Goal: Task Accomplishment & Management: Manage account settings

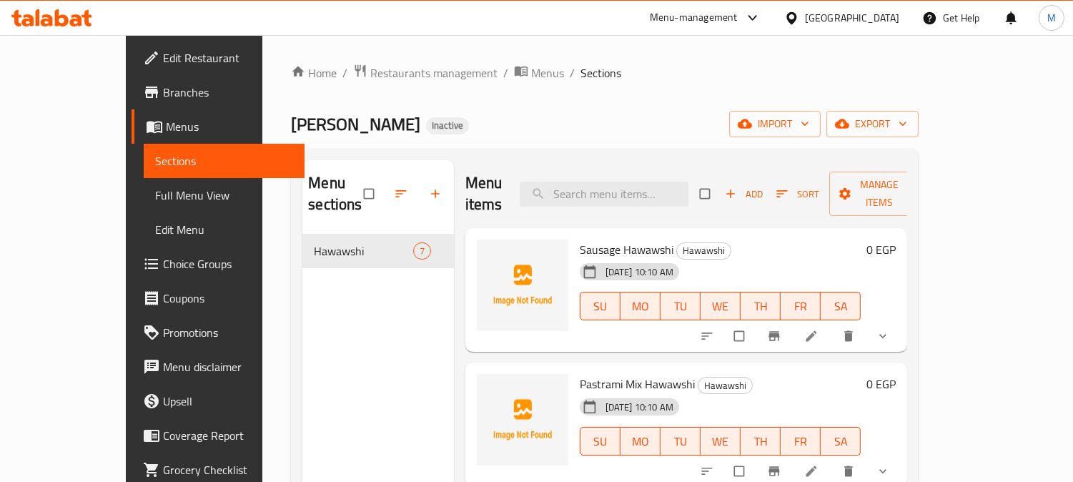
click at [875, 16] on div "[GEOGRAPHIC_DATA]" at bounding box center [852, 18] width 94 height 16
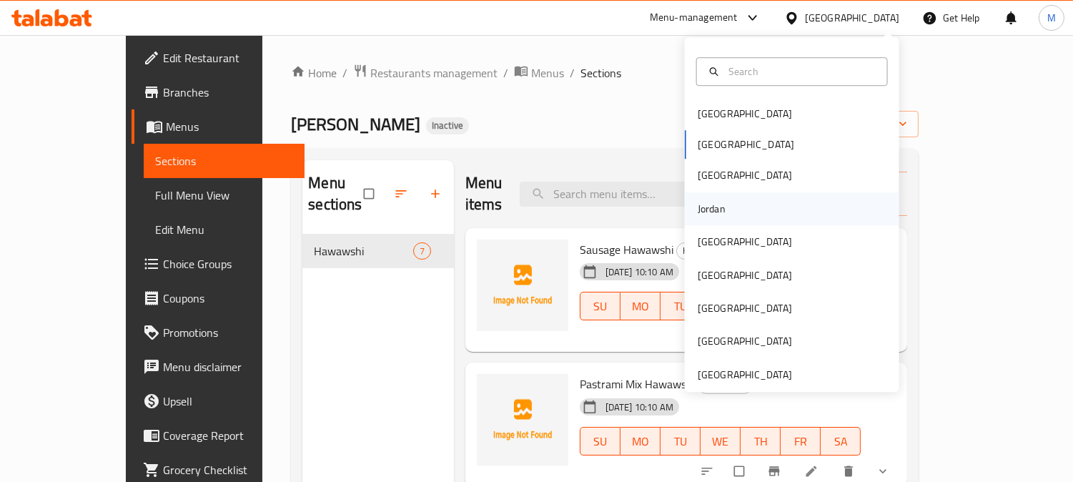
click at [703, 214] on div "Jordan" at bounding box center [711, 209] width 28 height 16
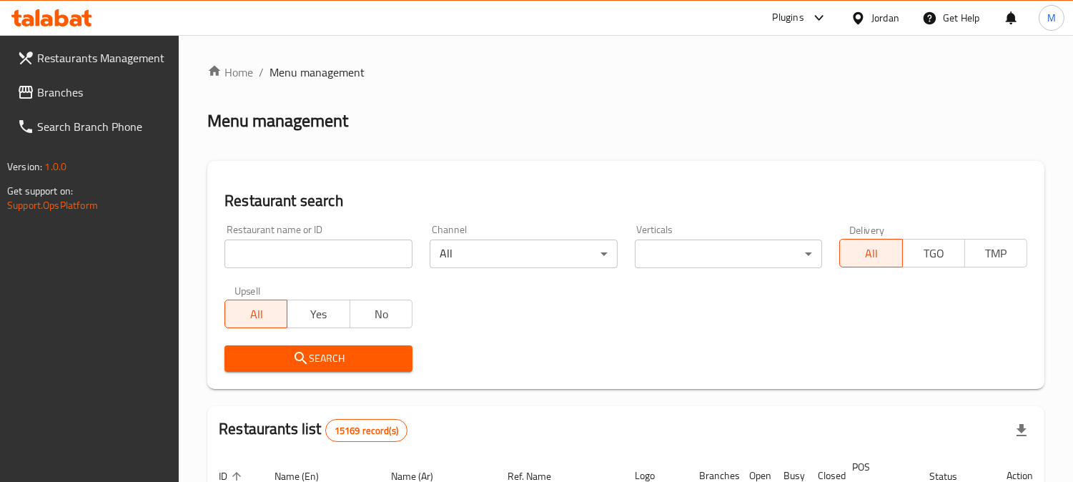
drag, startPoint x: 41, startPoint y: 97, endPoint x: 50, endPoint y: 100, distance: 9.7
click at [41, 97] on span "Branches" at bounding box center [102, 92] width 131 height 17
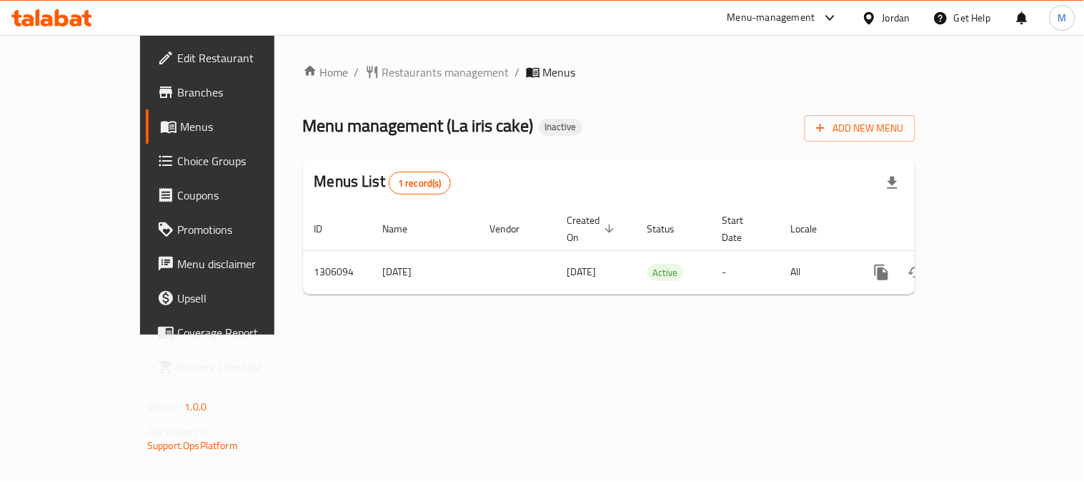
click at [887, 11] on div "Jordan" at bounding box center [896, 18] width 28 height 16
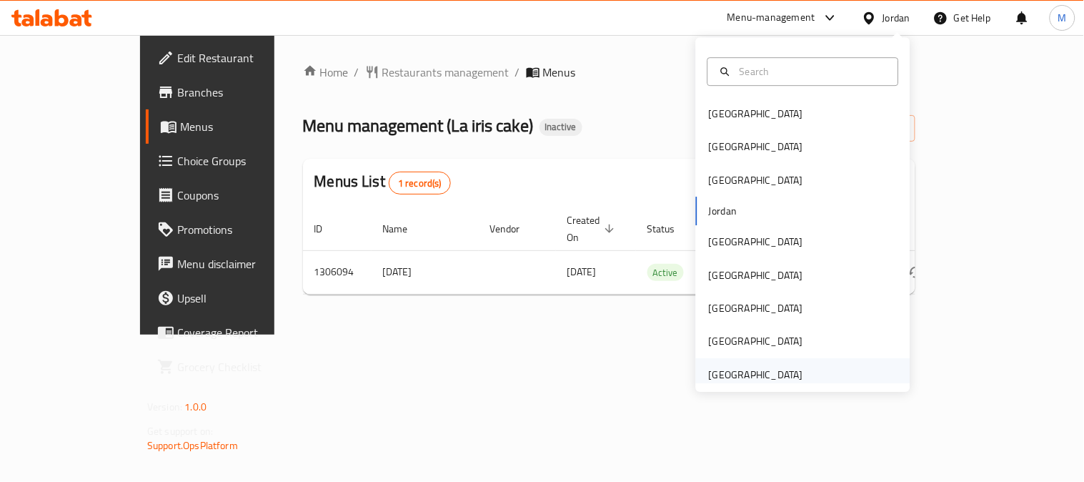
click at [727, 362] on div "[GEOGRAPHIC_DATA]" at bounding box center [755, 374] width 117 height 33
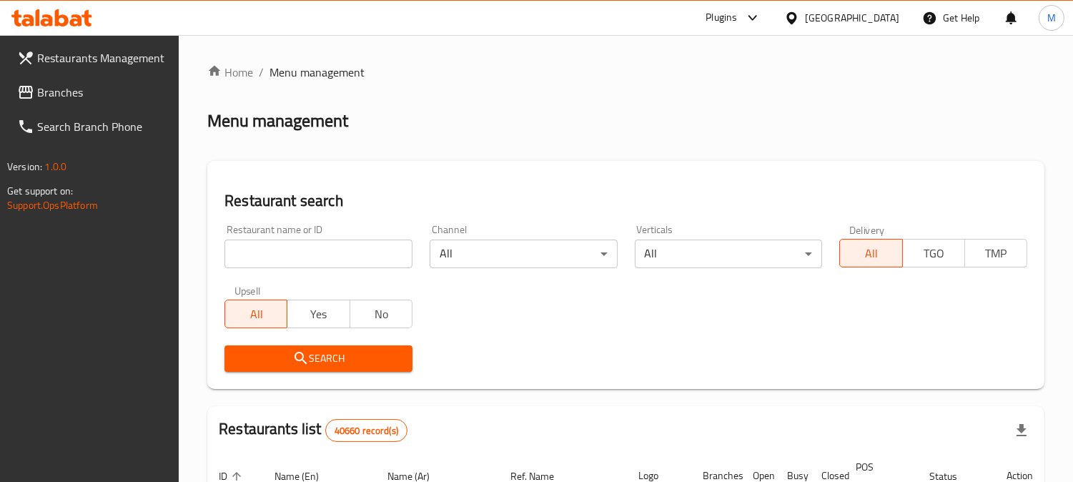
paste input "EAT EXIT"
click at [386, 247] on input "EAT EXIT" at bounding box center [318, 253] width 188 height 29
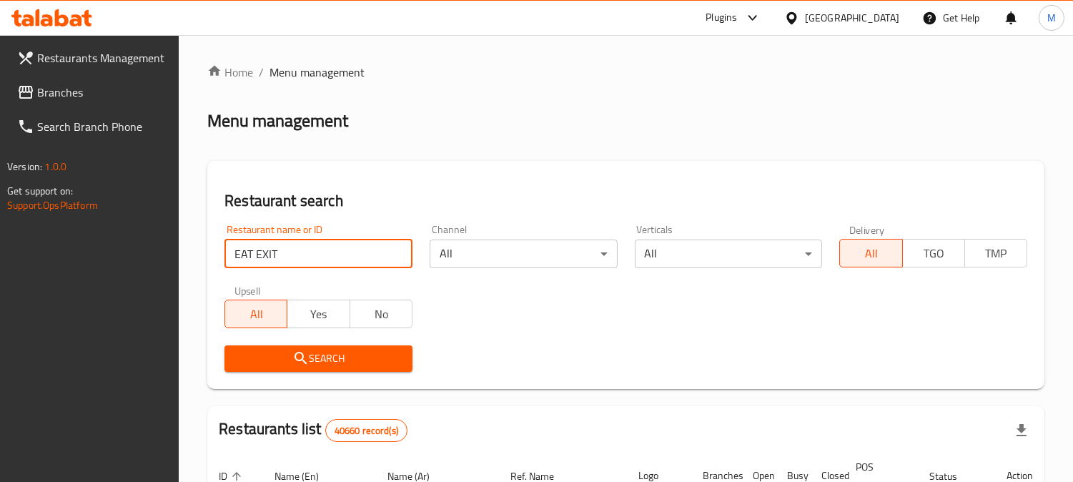
type input "EAT EXIT"
click button "Search" at bounding box center [318, 358] width 188 height 26
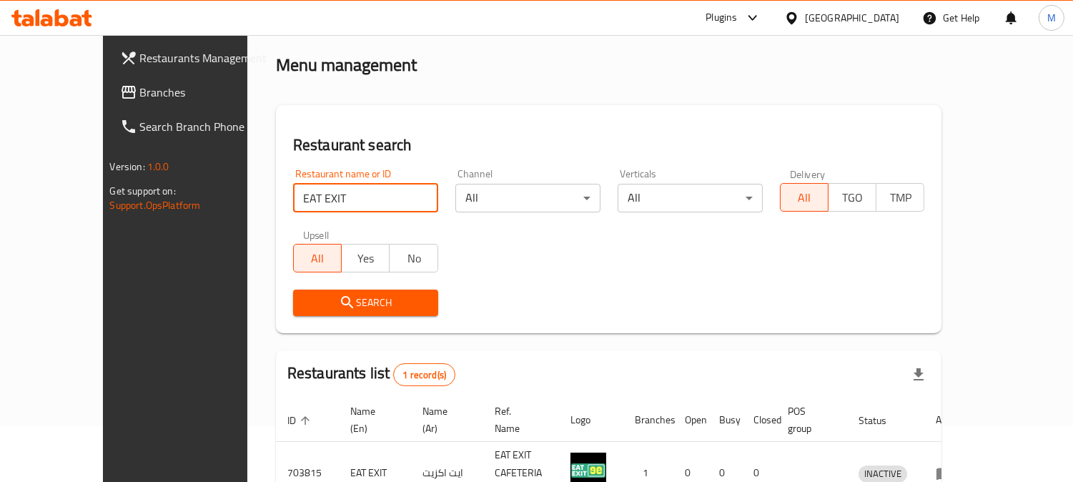
scroll to position [127, 0]
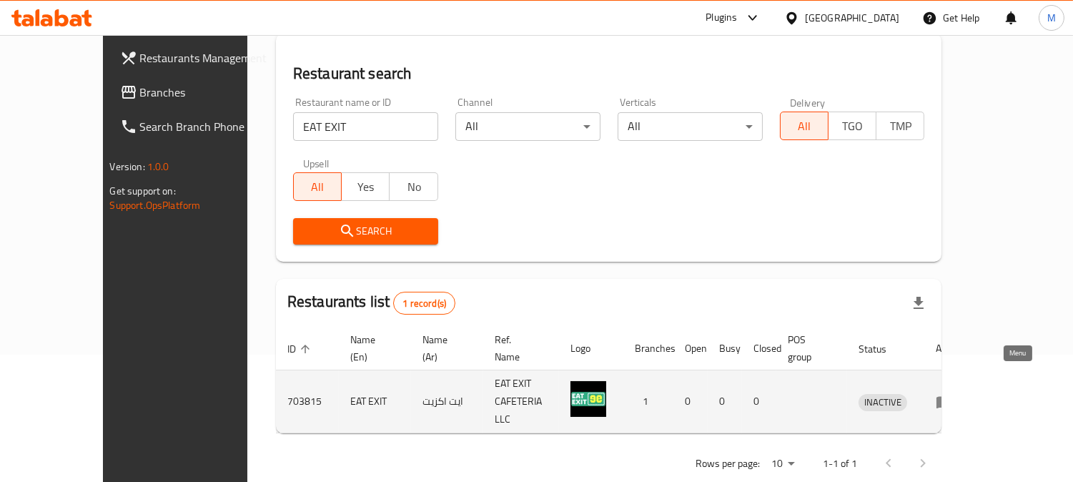
click at [952, 396] on icon "enhanced table" at bounding box center [944, 402] width 16 height 12
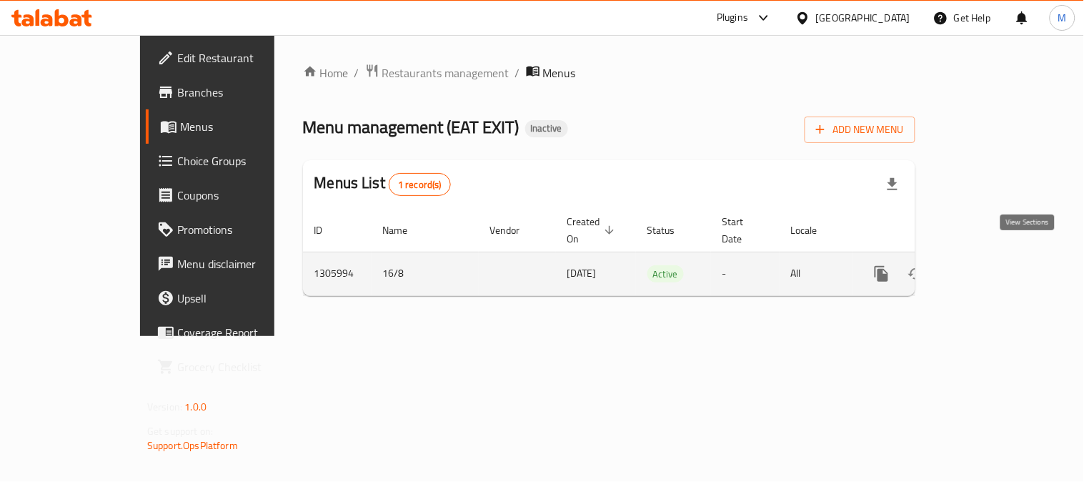
click at [991, 267] on icon "enhanced table" at bounding box center [984, 273] width 13 height 13
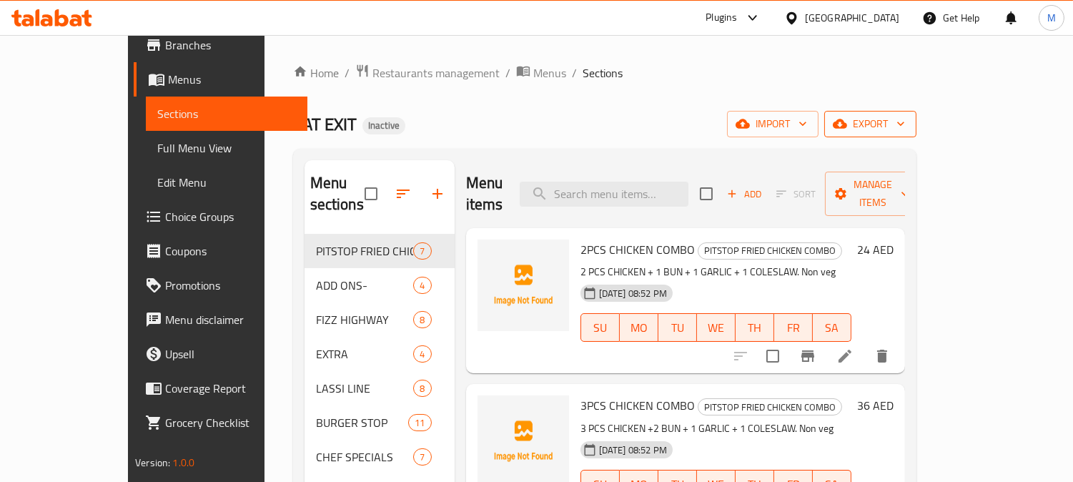
click at [905, 131] on span "export" at bounding box center [869, 124] width 69 height 18
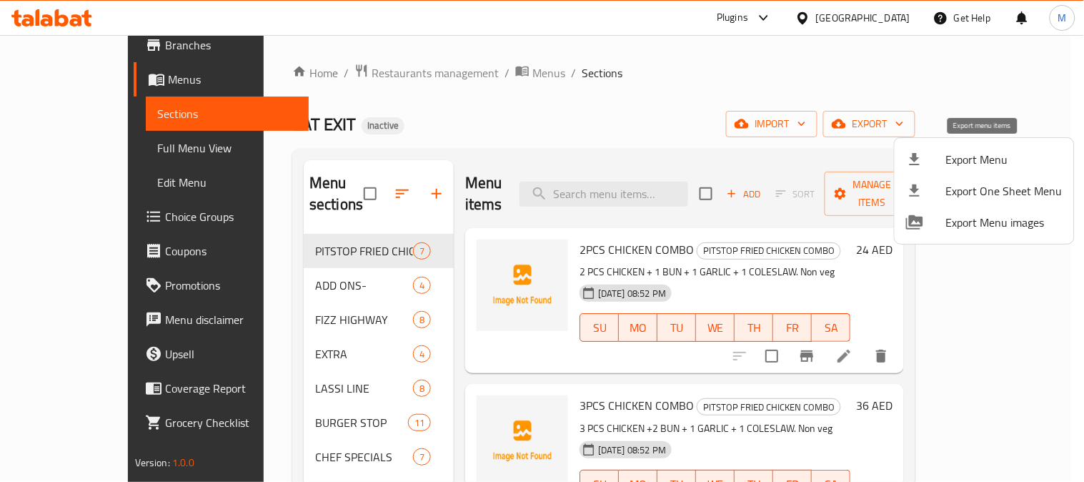
click at [952, 154] on span "Export Menu" at bounding box center [1004, 159] width 116 height 17
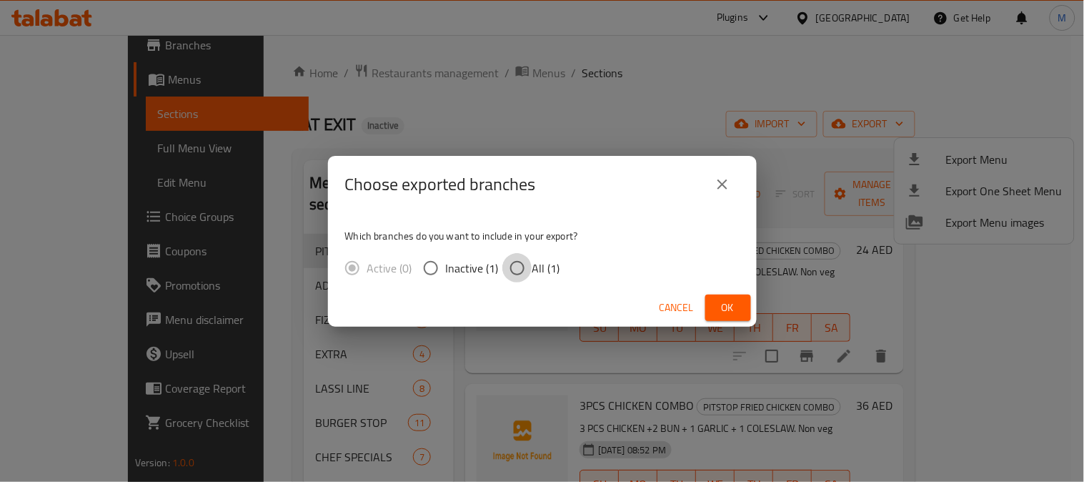
click at [519, 267] on input "All (1)" at bounding box center [517, 268] width 30 height 30
radio input "true"
click at [736, 304] on span "Ok" at bounding box center [728, 308] width 23 height 18
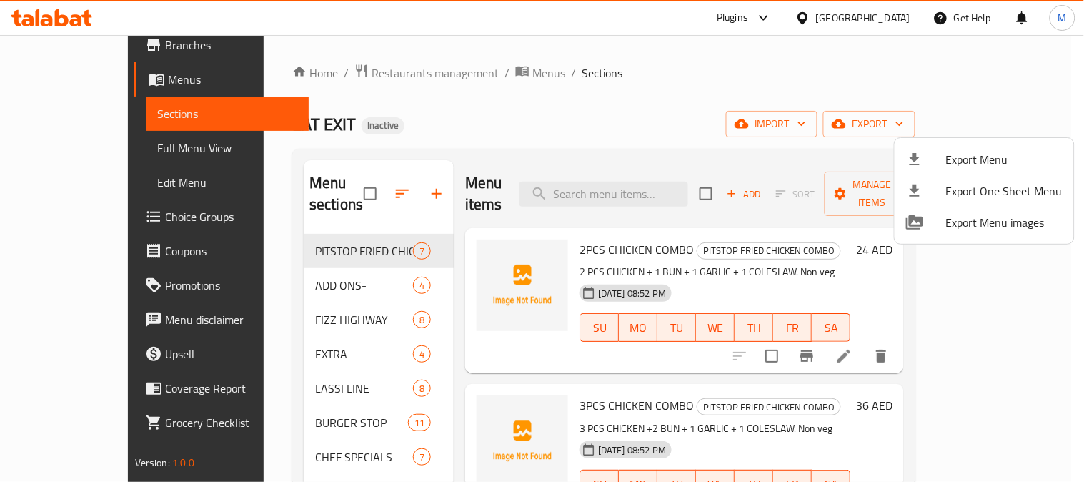
click at [653, 125] on div at bounding box center [542, 241] width 1084 height 482
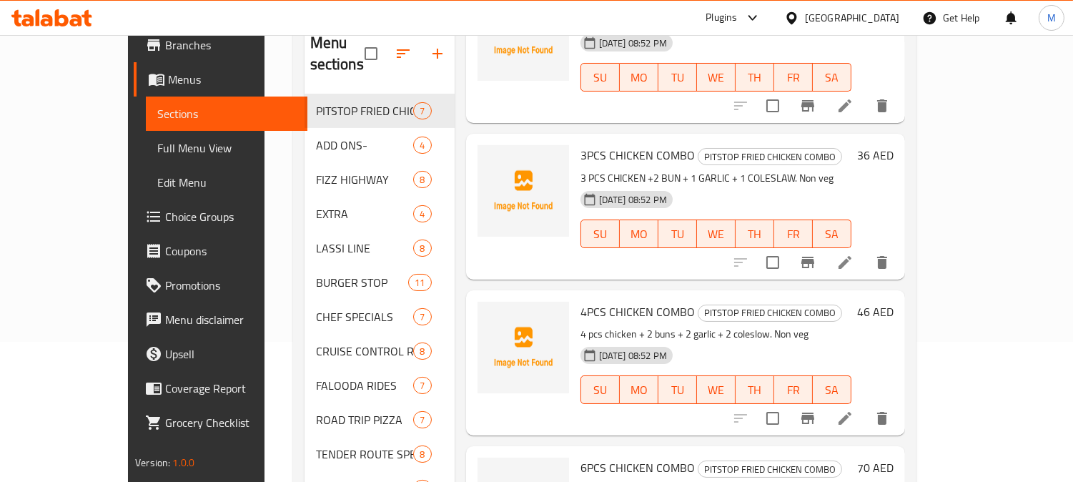
scroll to position [238, 0]
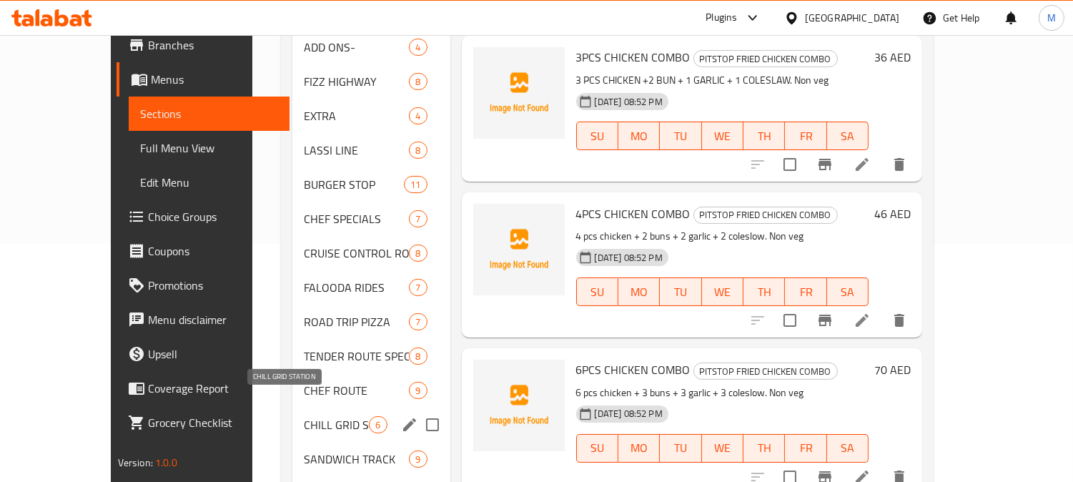
click at [304, 416] on span "CHILL GRID STATION" at bounding box center [336, 424] width 65 height 17
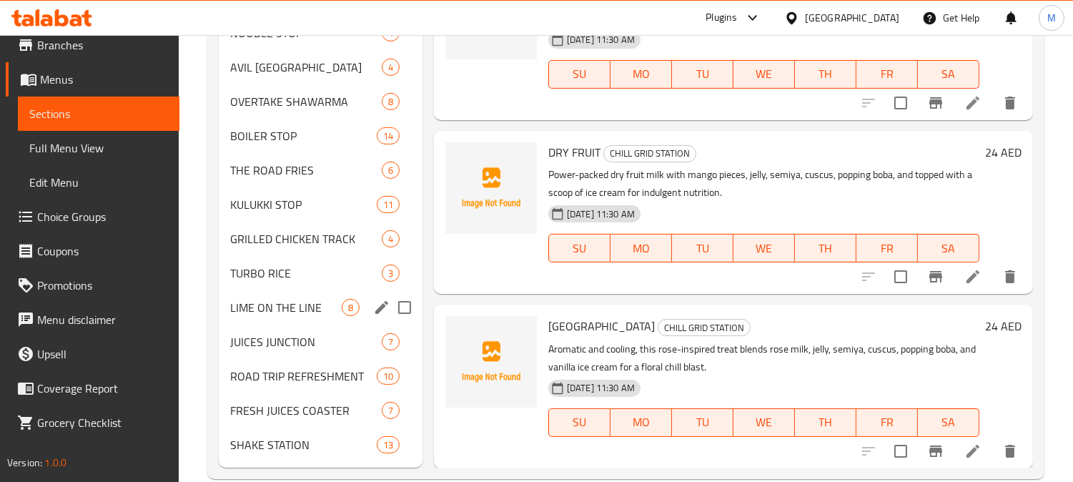
scroll to position [736, 0]
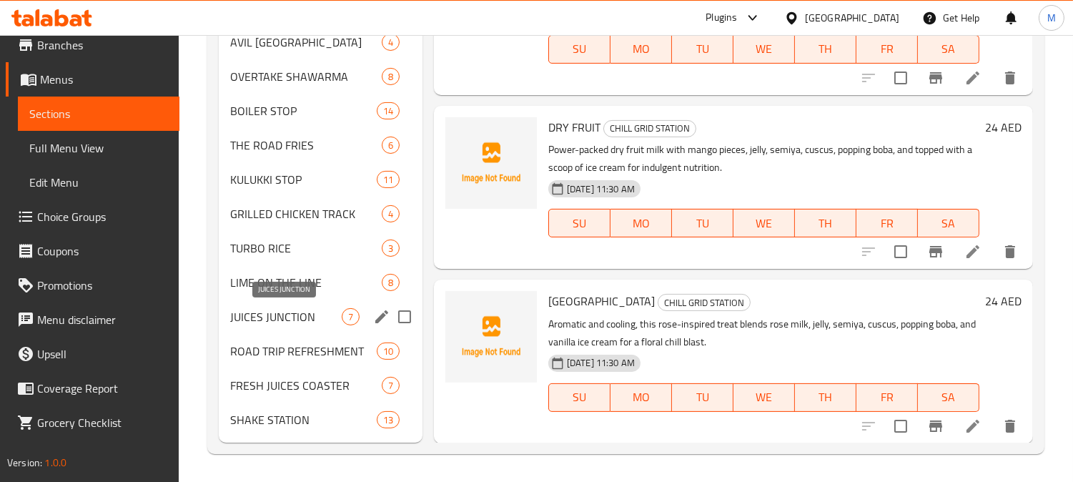
click at [268, 319] on span "JUICES JUNCTION" at bounding box center [285, 316] width 111 height 17
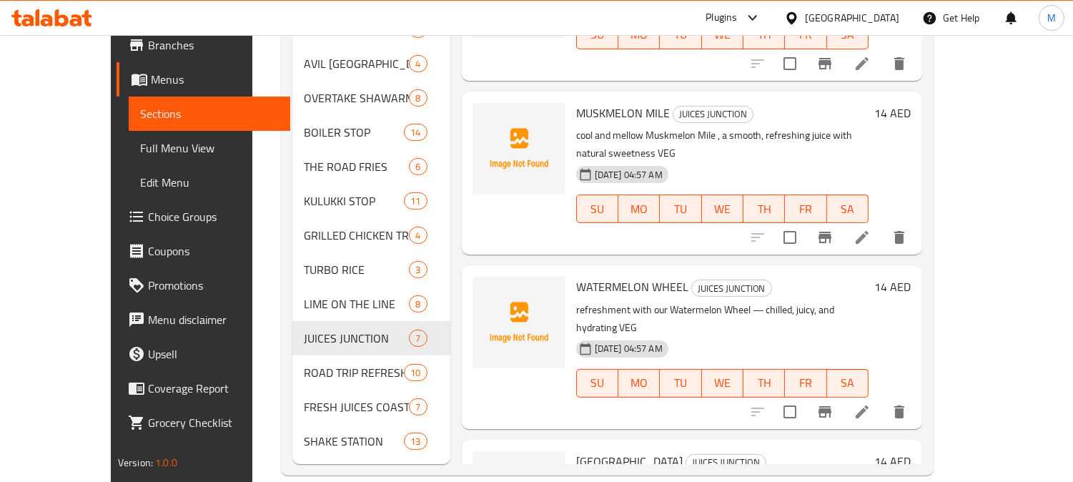
click at [140, 147] on span "Full Menu View" at bounding box center [209, 147] width 139 height 17
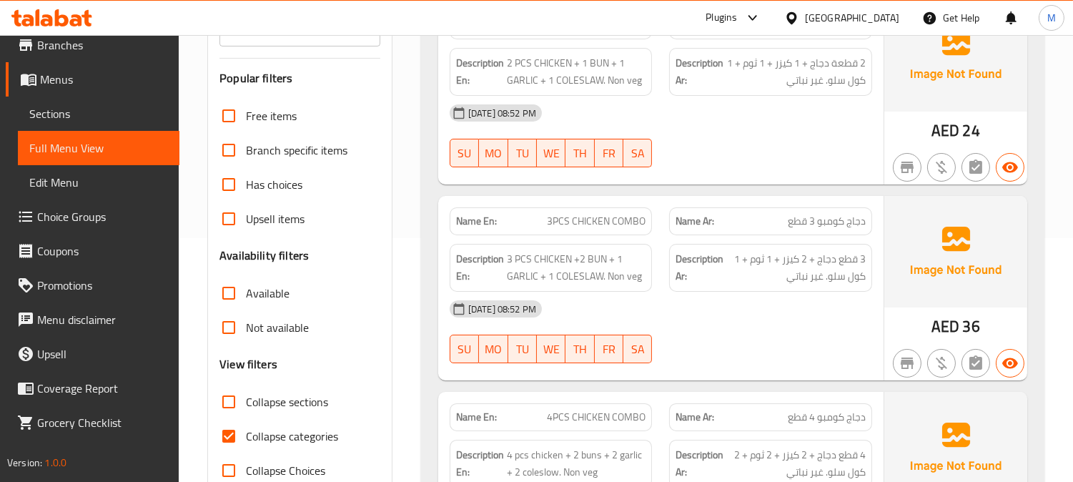
scroll to position [259, 0]
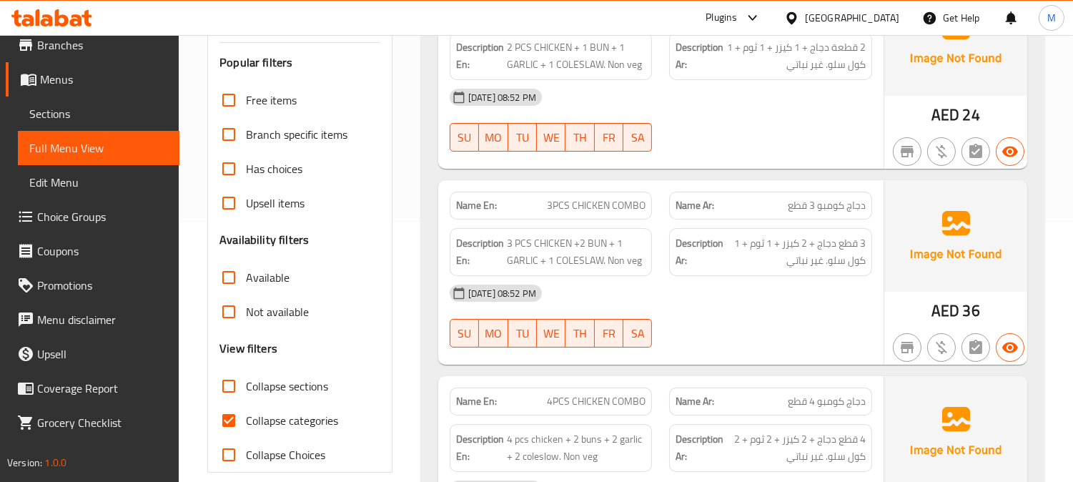
click at [229, 169] on input "Has choices" at bounding box center [229, 168] width 34 height 34
checkbox input "true"
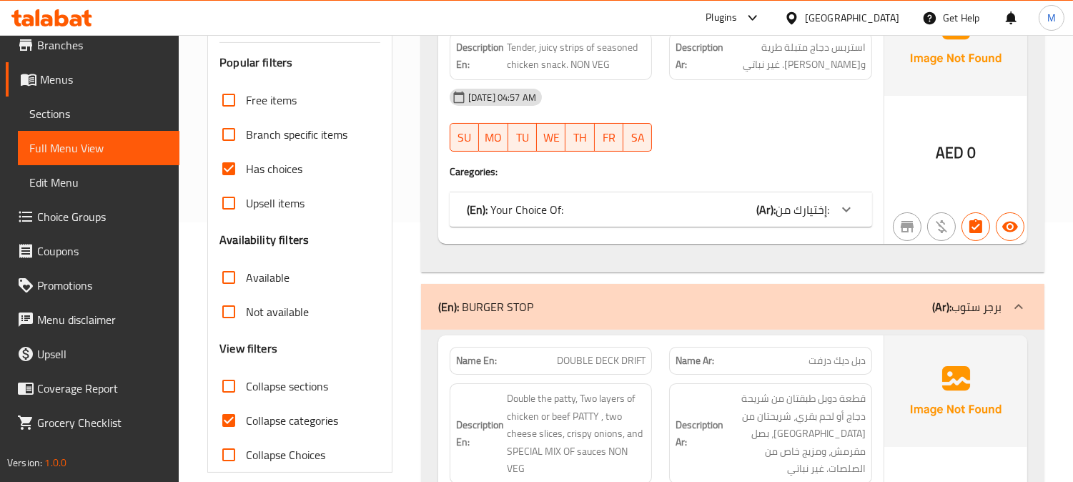
click at [234, 412] on input "Collapse categories" at bounding box center [229, 420] width 34 height 34
checkbox input "false"
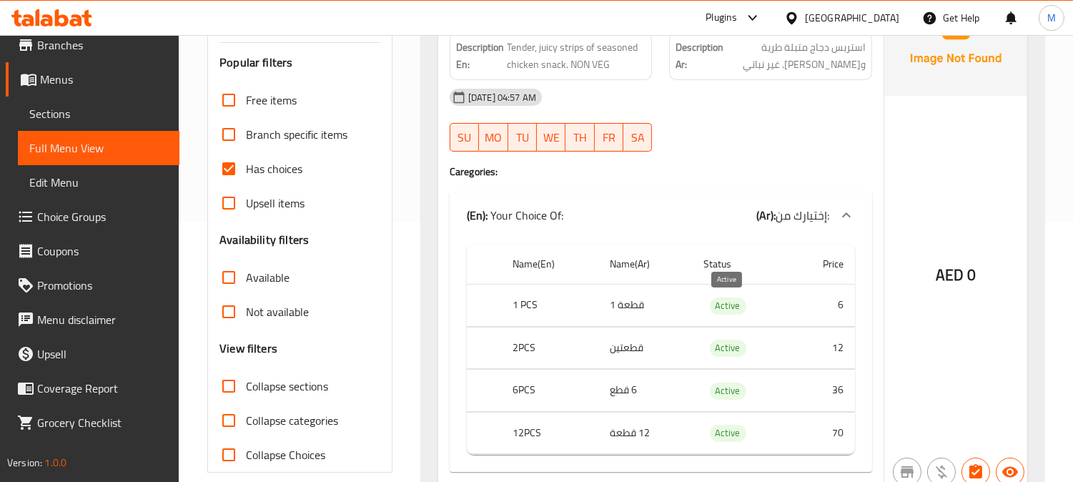
click at [729, 309] on span "Active" at bounding box center [728, 305] width 36 height 16
copy span "Active"
click at [734, 196] on div "(En): Your Choice Of: (Ar): إختيارك من:" at bounding box center [660, 215] width 422 height 46
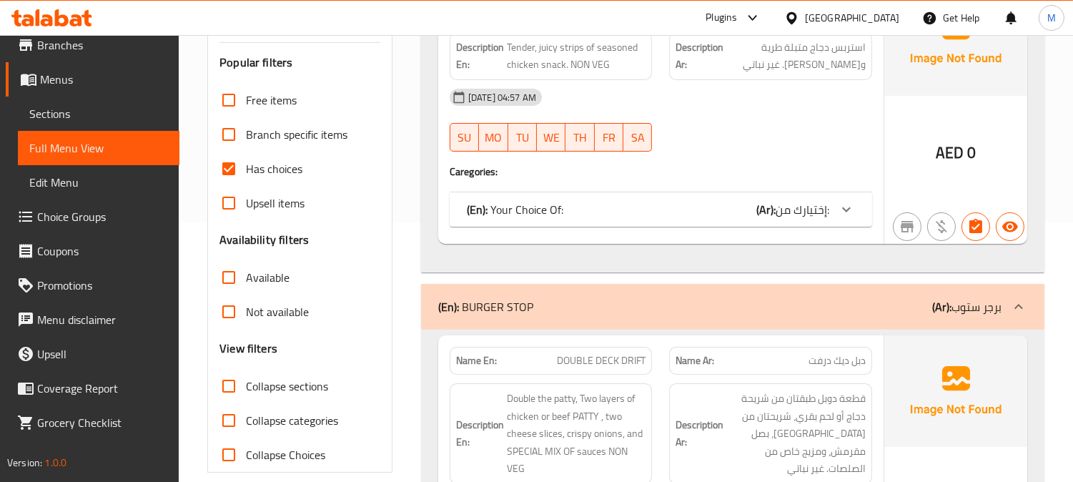
click at [774, 208] on b "(Ar):" at bounding box center [765, 209] width 19 height 21
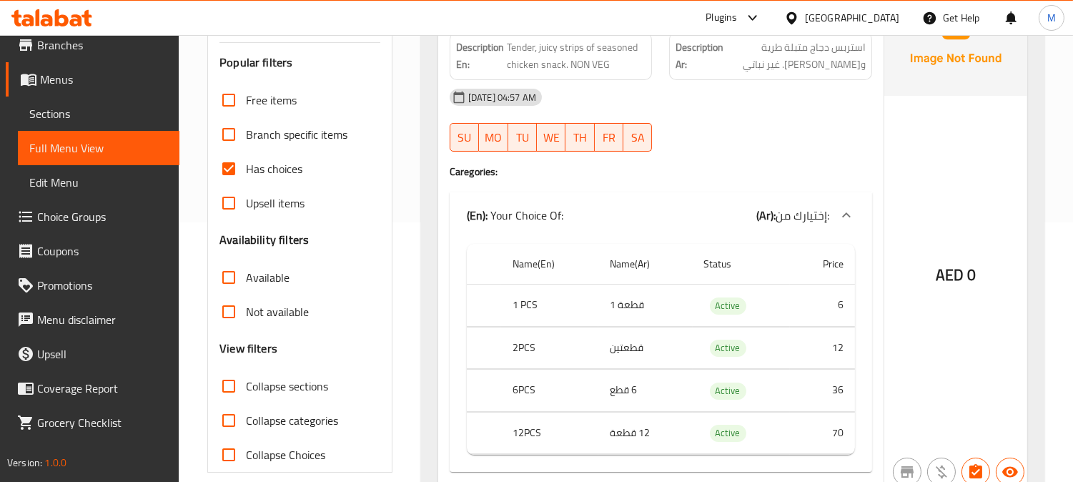
click at [625, 11] on div "Plugins United Arab Emirates Get Help M" at bounding box center [536, 18] width 1073 height 34
